Goal: Information Seeking & Learning: Learn about a topic

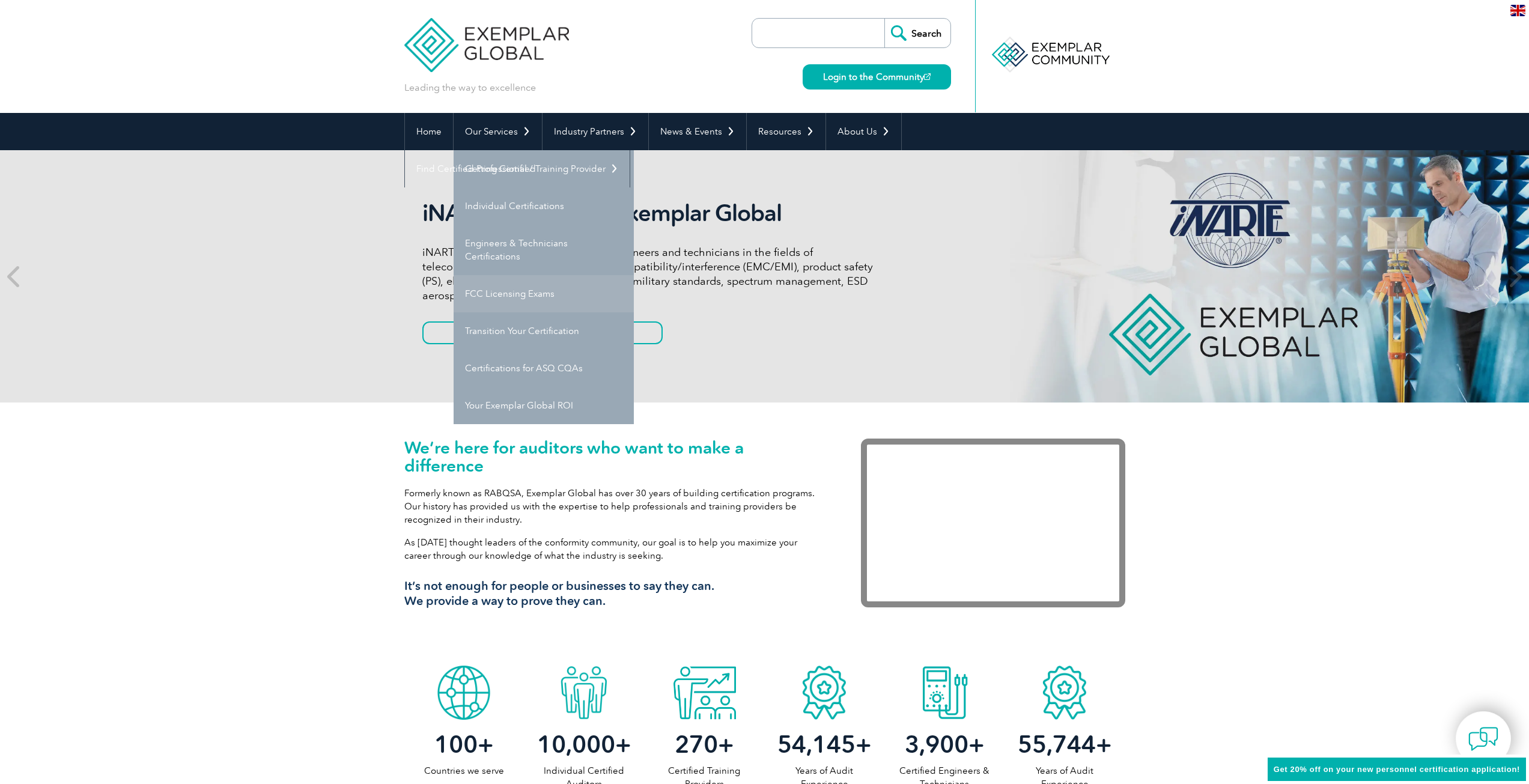
click at [537, 291] on link "FCC Licensing Exams" at bounding box center [544, 294] width 180 height 38
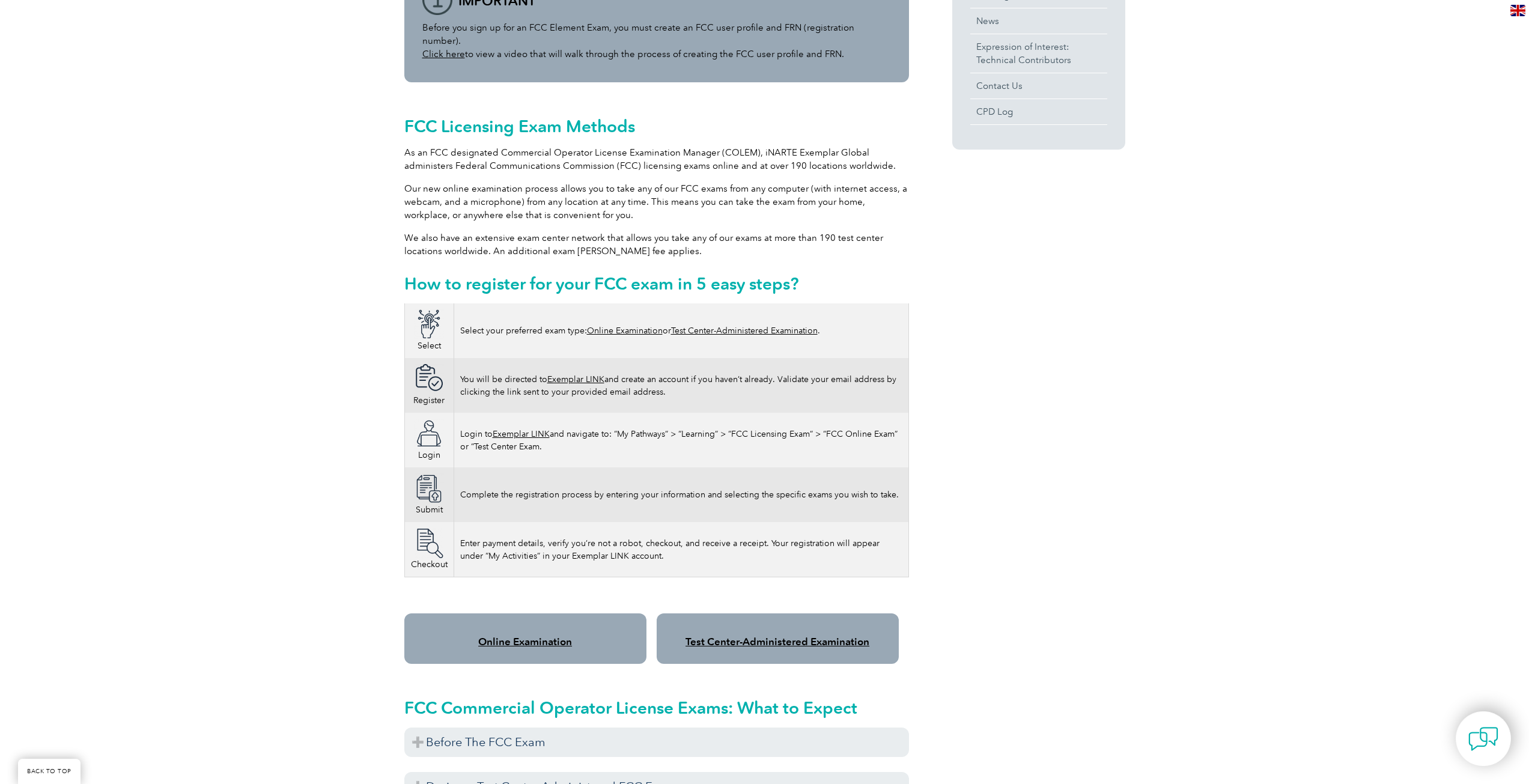
scroll to position [528, 0]
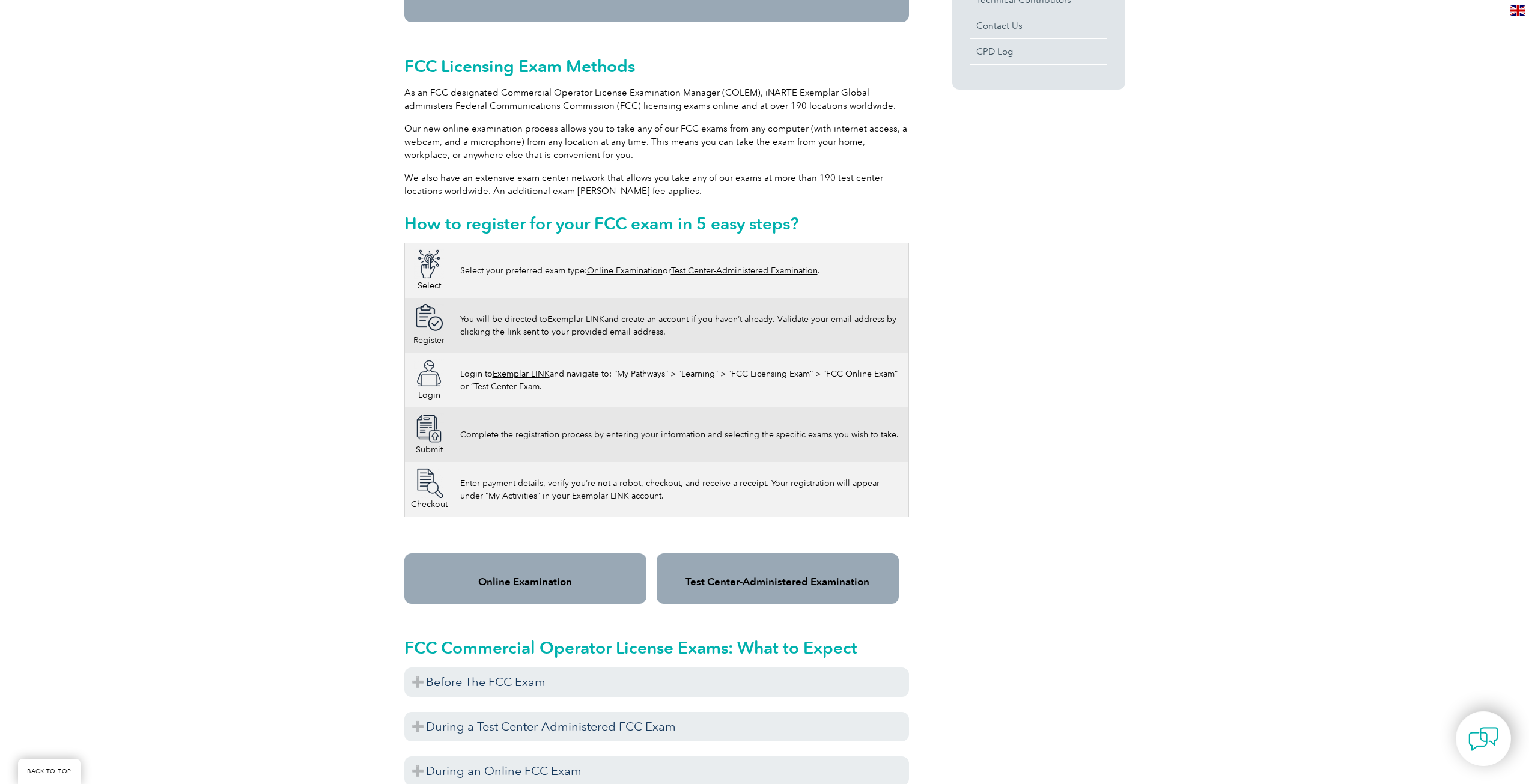
click at [512, 576] on link "Online Examination" at bounding box center [525, 582] width 94 height 12
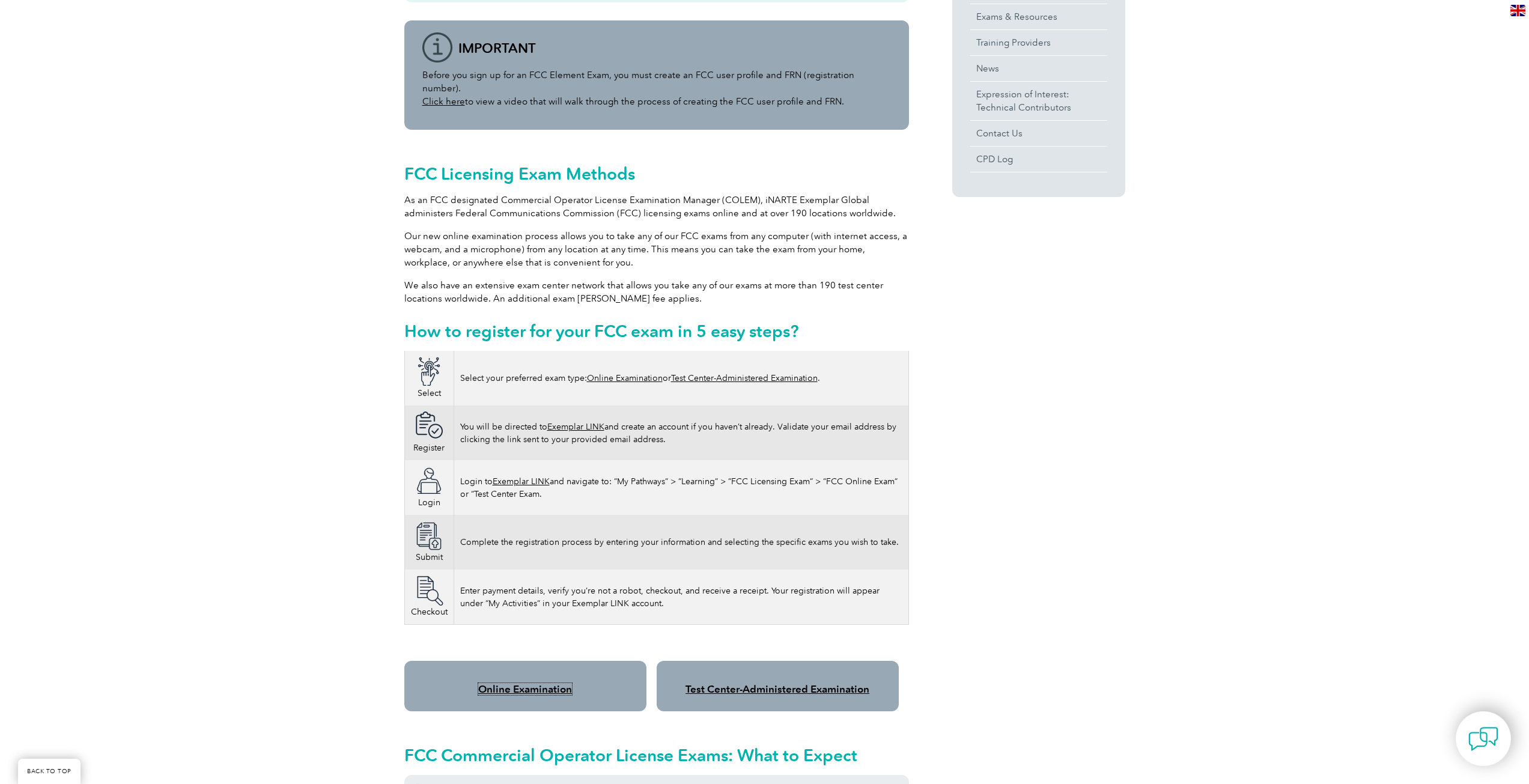
scroll to position [540, 0]
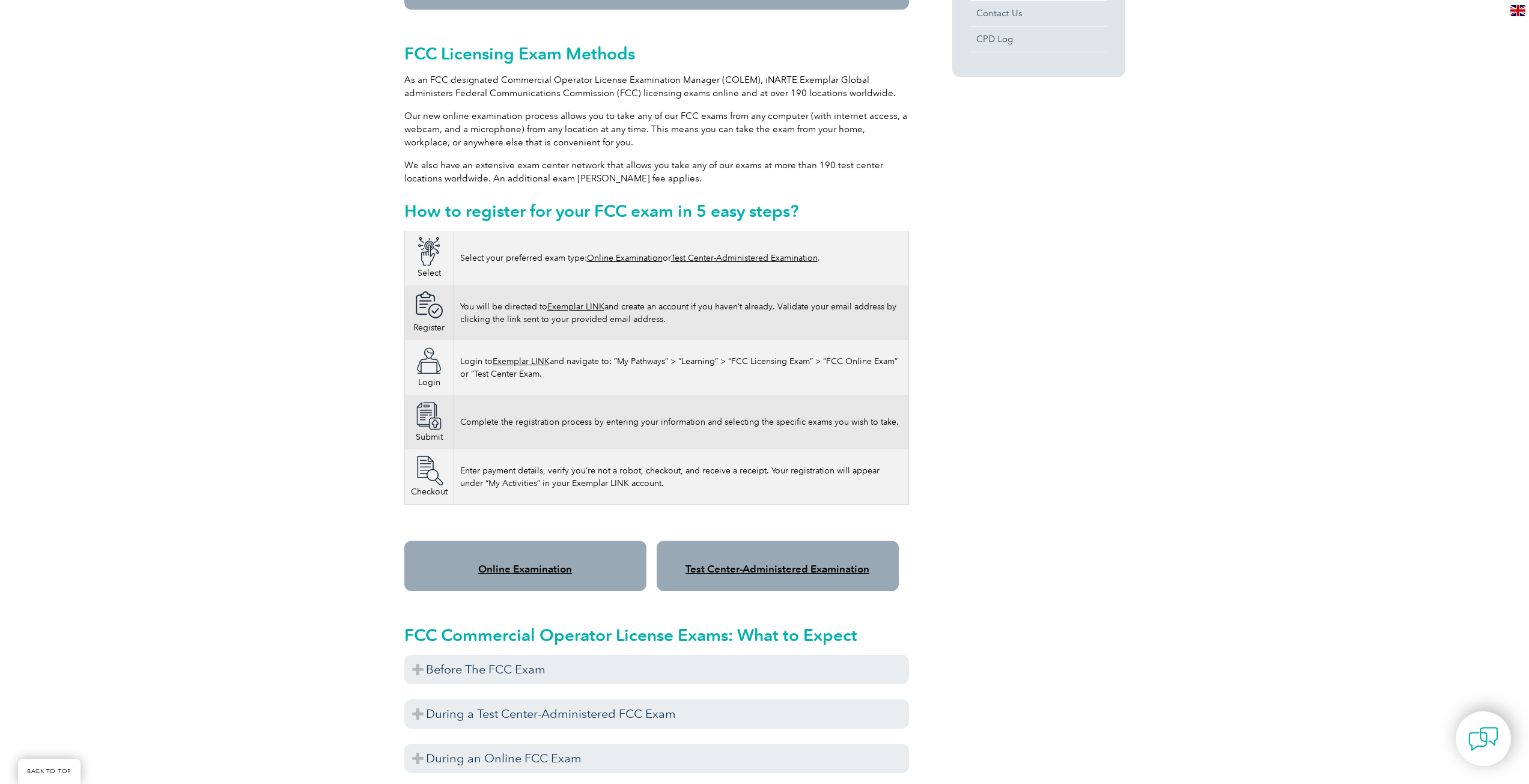
click at [517, 563] on link "Online Examination" at bounding box center [525, 569] width 94 height 12
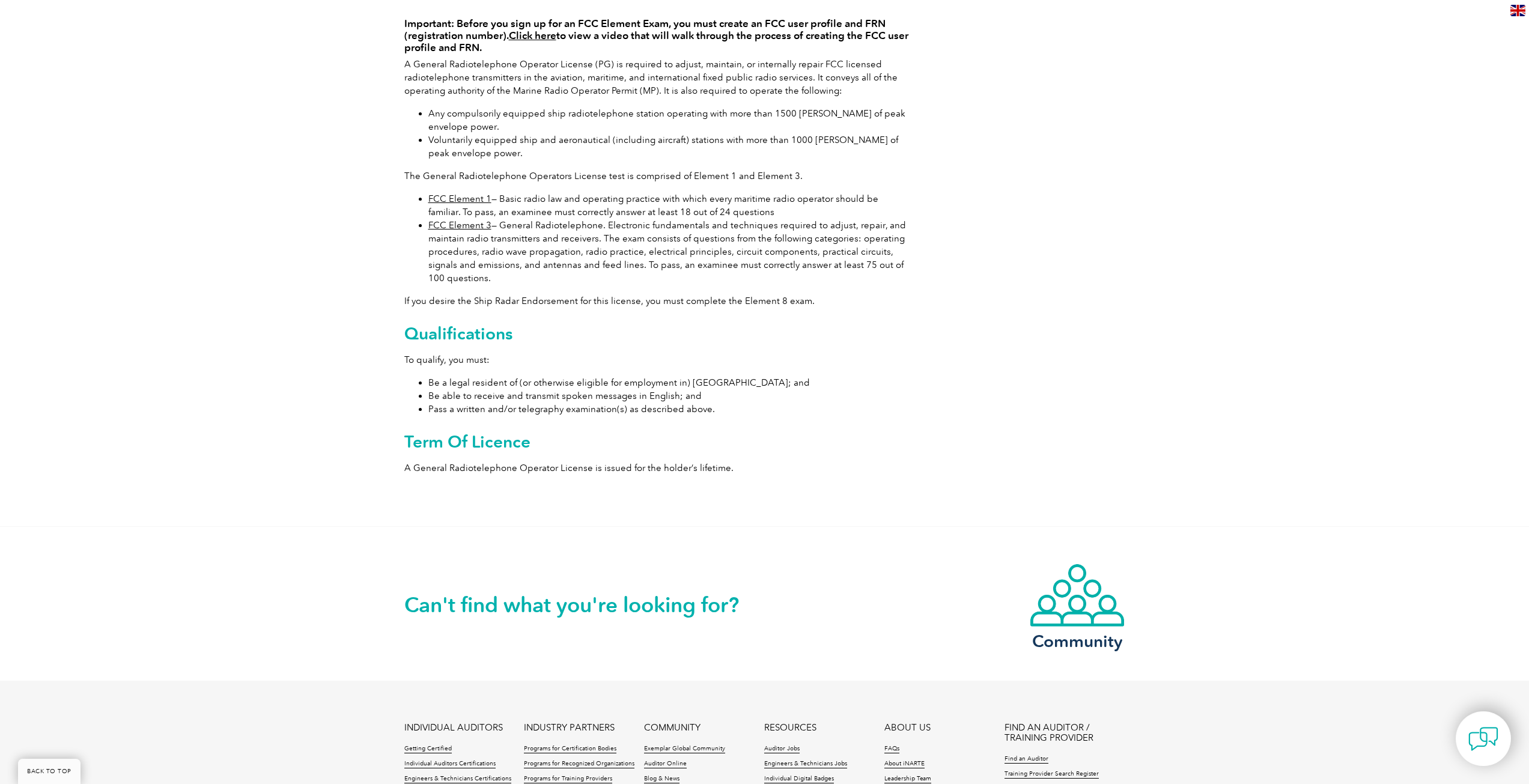
scroll to position [60, 0]
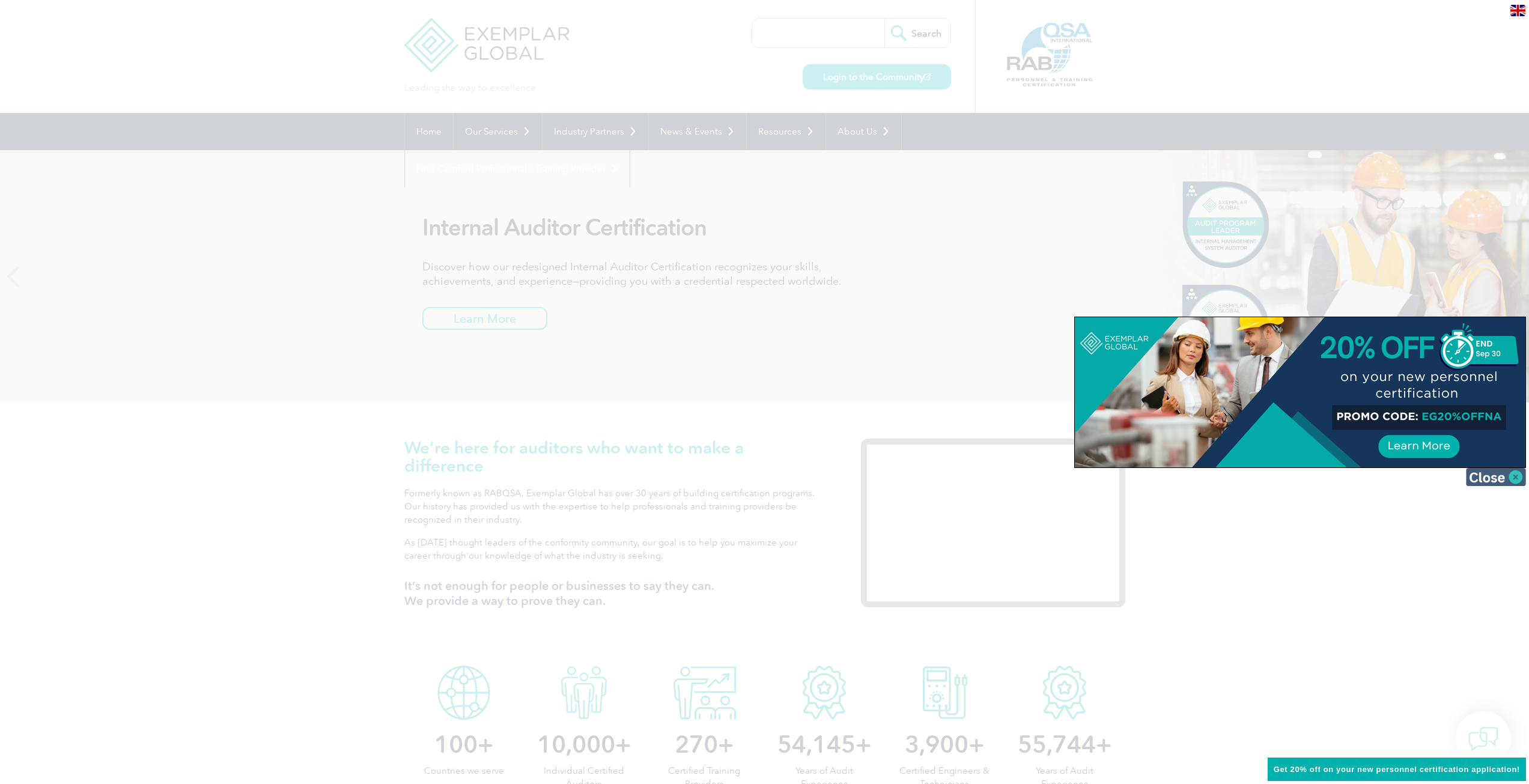
click at [1514, 475] on img at bounding box center [1496, 477] width 60 height 18
